Goal: Find specific page/section: Find specific page/section

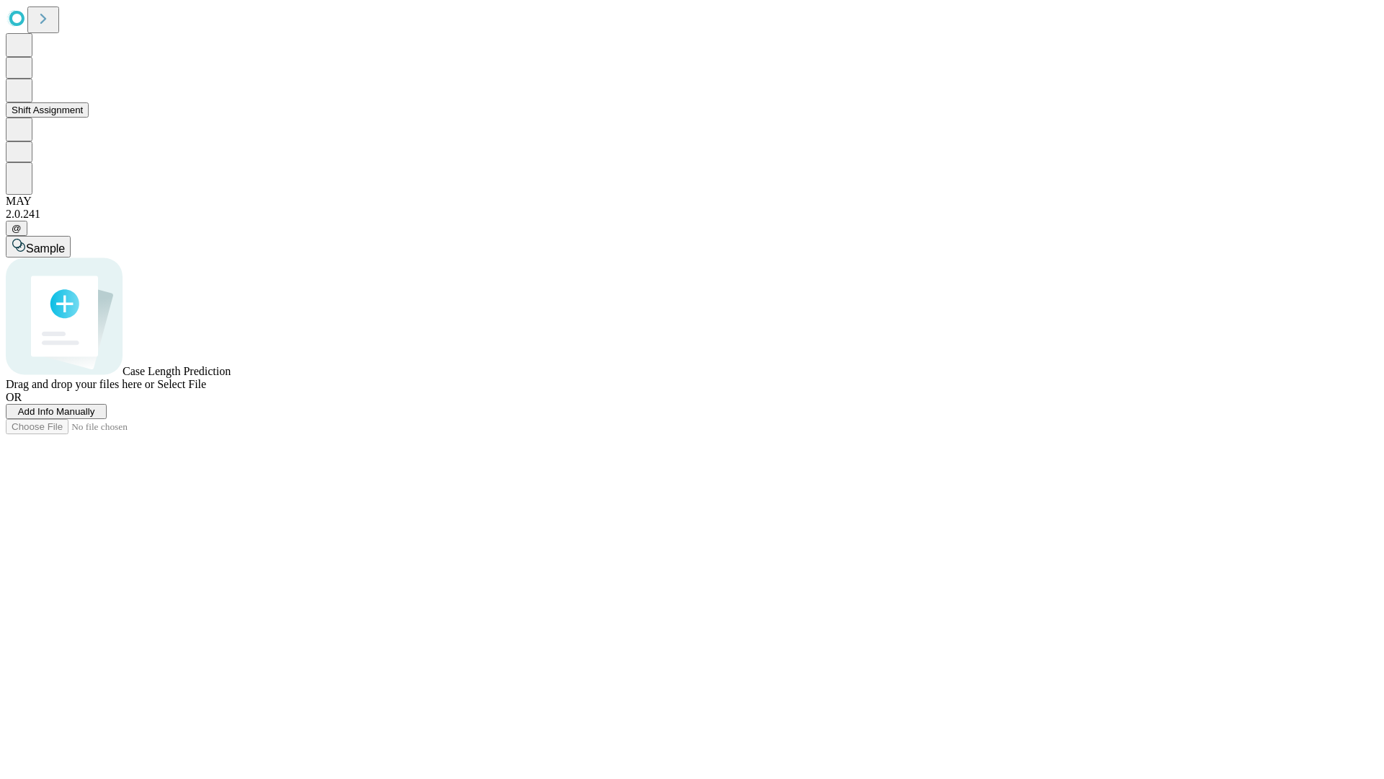
click at [89, 118] on button "Shift Assignment" at bounding box center [47, 109] width 83 height 15
